Goal: Information Seeking & Learning: Learn about a topic

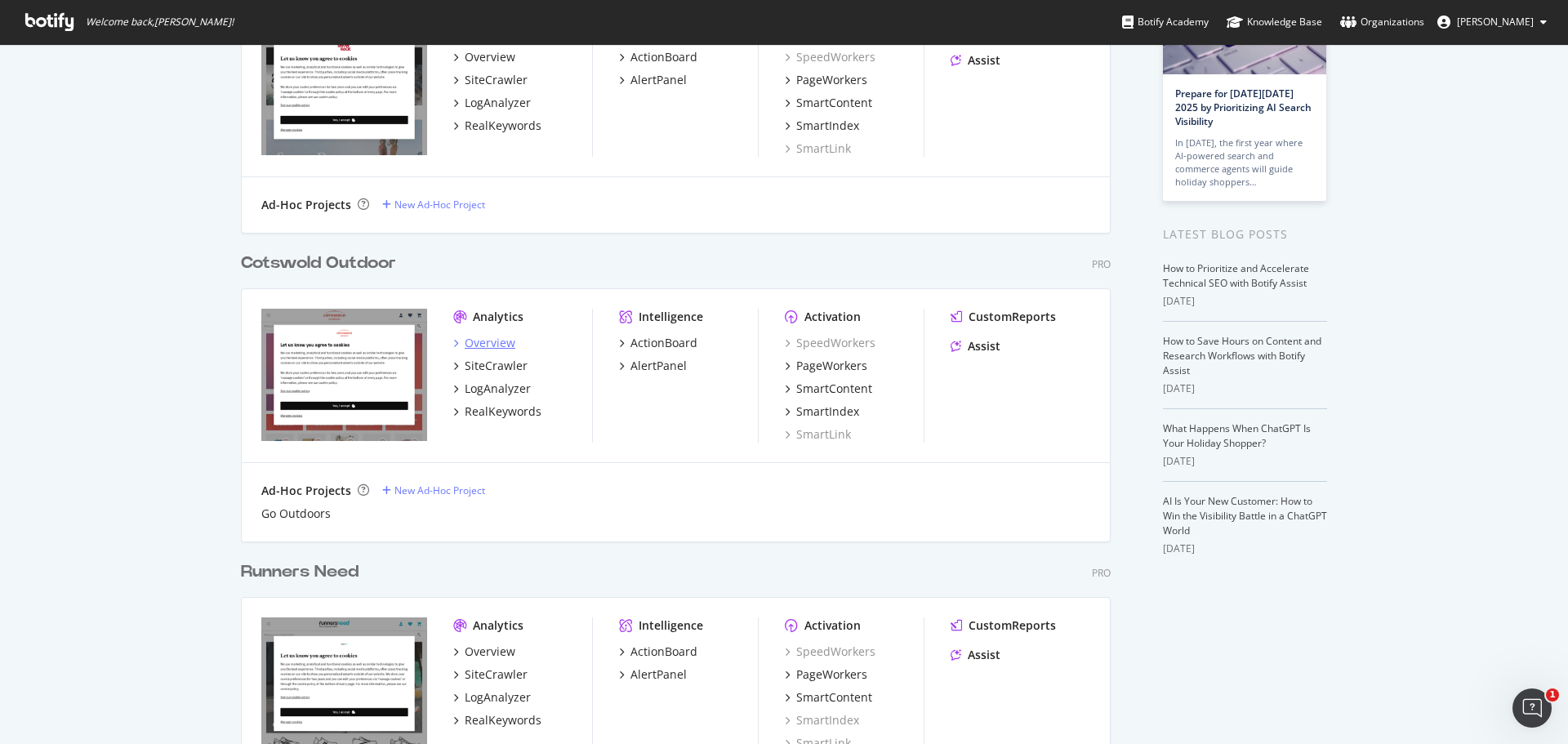
click at [491, 344] on div "Overview" at bounding box center [489, 343] width 51 height 16
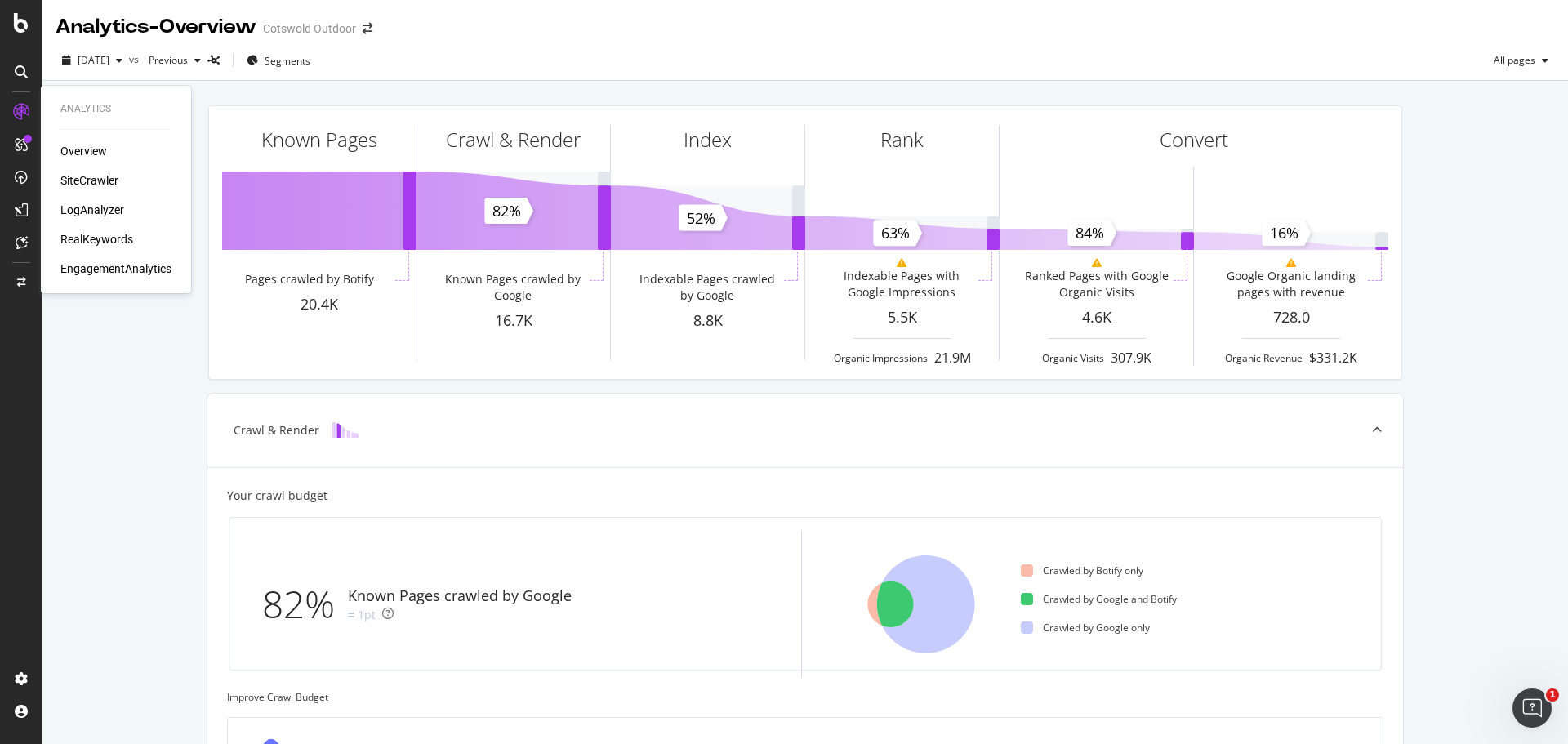
click at [76, 177] on div "SiteCrawler" at bounding box center [89, 181] width 58 height 16
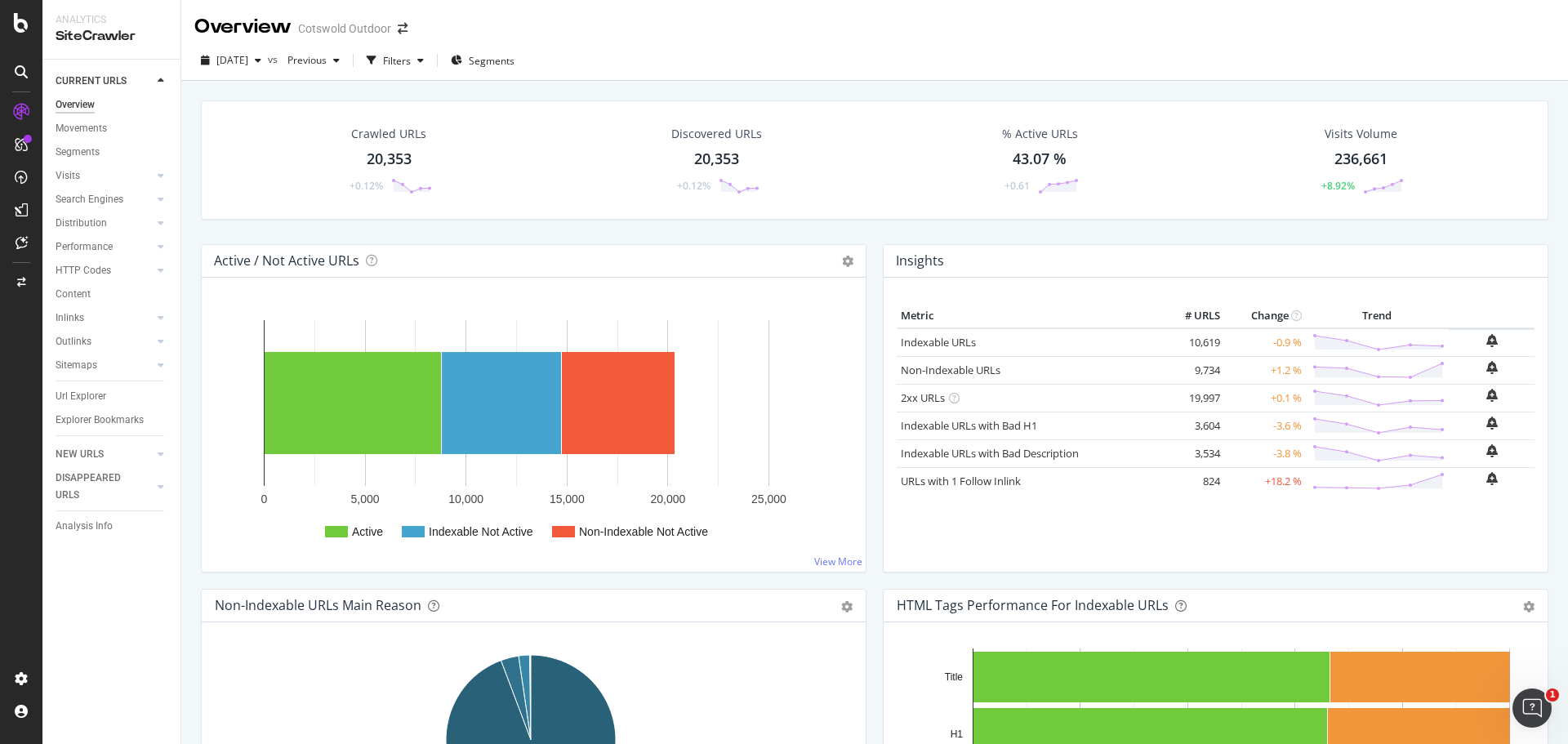
click at [388, 166] on div "20,353" at bounding box center [389, 159] width 45 height 21
